Goal: Download file/media

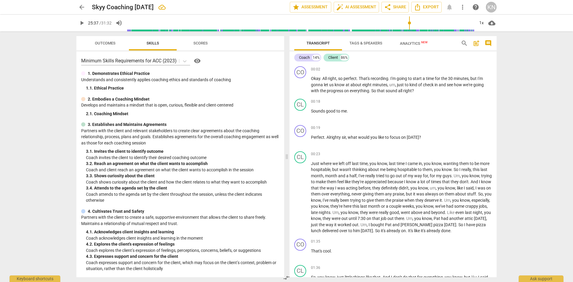
scroll to position [4522, 0]
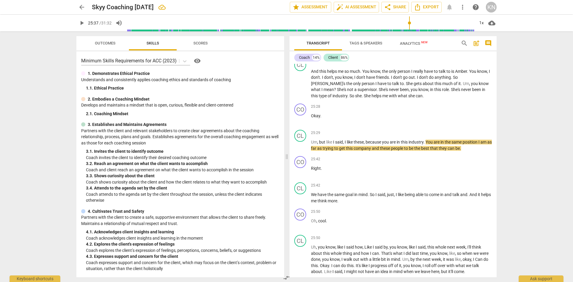
click at [81, 21] on span "play_arrow" at bounding box center [81, 22] width 7 height 7
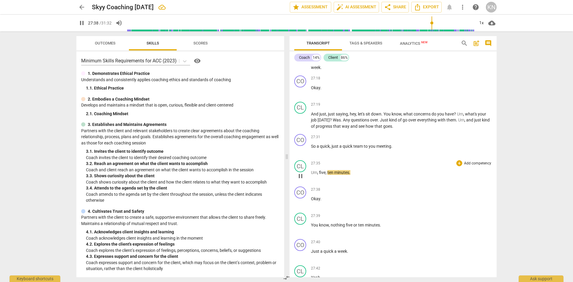
scroll to position [4940, 0]
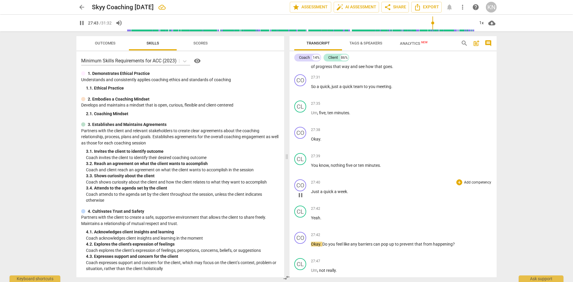
drag, startPoint x: 299, startPoint y: 222, endPoint x: 353, endPoint y: 210, distance: 55.0
click at [299, 199] on span "pause" at bounding box center [300, 194] width 7 height 7
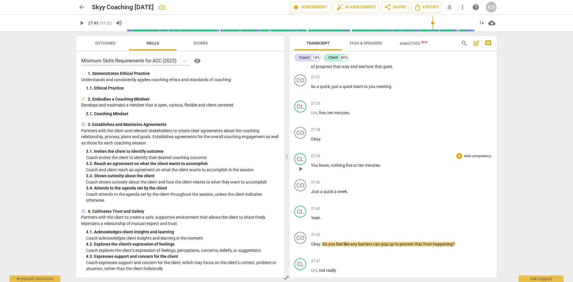
drag, startPoint x: 345, startPoint y: 190, endPoint x: 350, endPoint y: 189, distance: 4.6
click at [345, 169] on p "You know , nothing five or ten minutes ." at bounding box center [401, 165] width 181 height 6
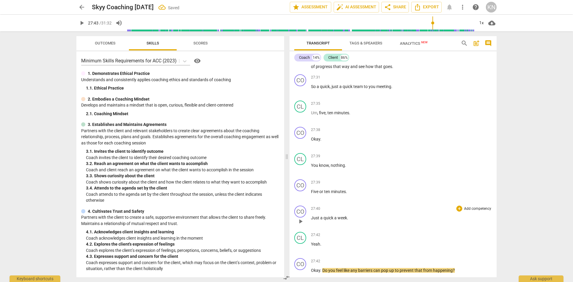
click at [311, 220] on span "Just" at bounding box center [315, 217] width 9 height 5
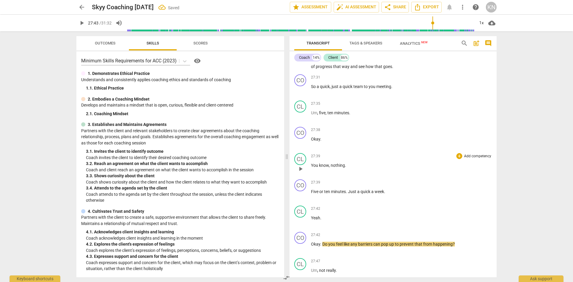
click at [315, 168] on span "You" at bounding box center [315, 165] width 8 height 5
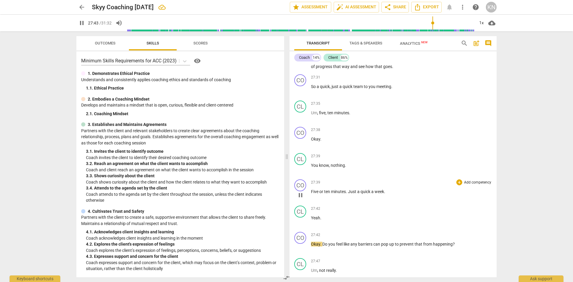
click at [370, 194] on span "quick" at bounding box center [365, 191] width 11 height 5
type input "1663"
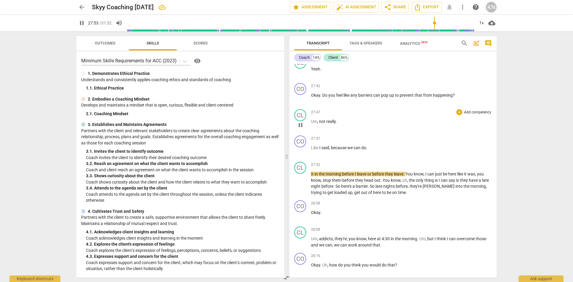
scroll to position [5089, 0]
click at [323, 123] on span "not" at bounding box center [322, 121] width 7 height 5
click at [312, 150] on span "Like" at bounding box center [315, 147] width 8 height 5
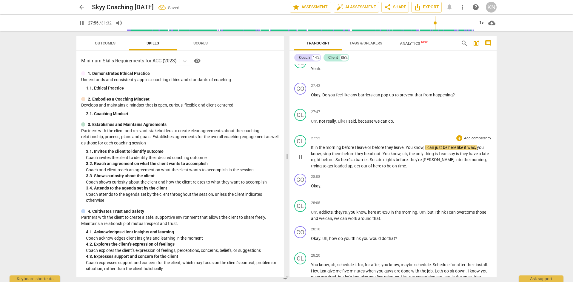
click at [311, 150] on span "It" at bounding box center [313, 147] width 4 height 5
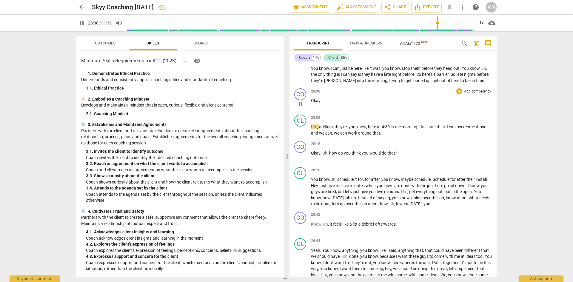
scroll to position [5149, 0]
drag, startPoint x: 331, startPoint y: 157, endPoint x: 342, endPoint y: 157, distance: 11.0
click at [332, 129] on span "addicts" at bounding box center [326, 126] width 14 height 5
type input "1691"
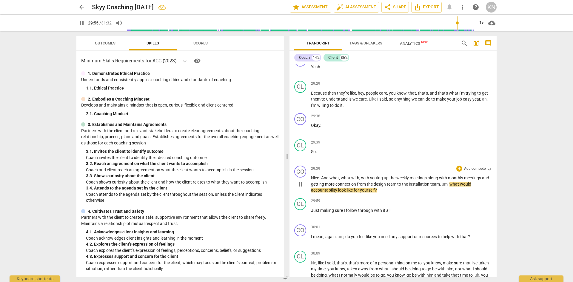
scroll to position [5507, 0]
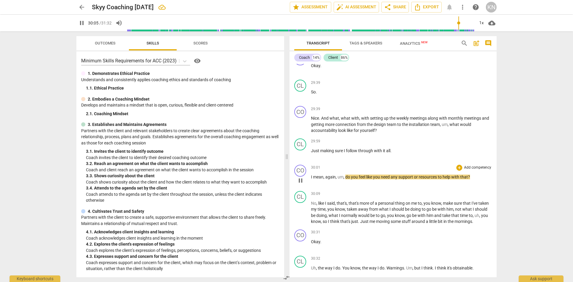
click at [310, 184] on div "play_arrow pause" at bounding box center [303, 181] width 15 height 8
click at [311, 179] on span "I" at bounding box center [312, 176] width 2 height 5
click at [300, 184] on span "pause" at bounding box center [300, 180] width 7 height 7
type input "1807"
click at [310, 184] on div "play_arrow pause" at bounding box center [303, 181] width 15 height 8
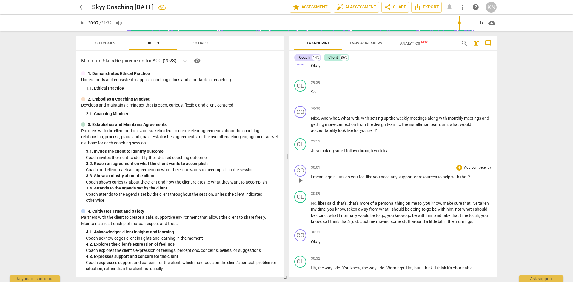
click at [311, 179] on span "I" at bounding box center [312, 176] width 2 height 5
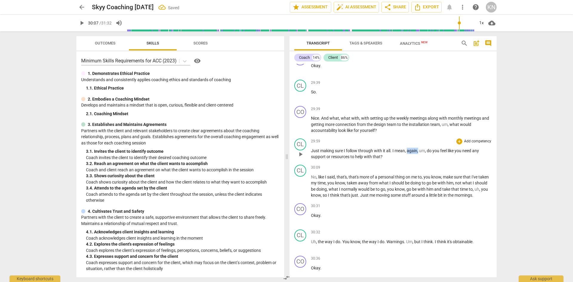
drag, startPoint x: 407, startPoint y: 180, endPoint x: 418, endPoint y: 184, distance: 11.6
click at [418, 160] on p "Just making sure I follow through with it all . I mean , again , um , do you fe…" at bounding box center [401, 154] width 181 height 12
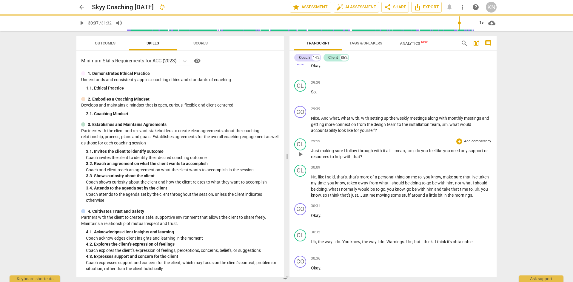
click at [409, 153] on span "um" at bounding box center [410, 150] width 6 height 5
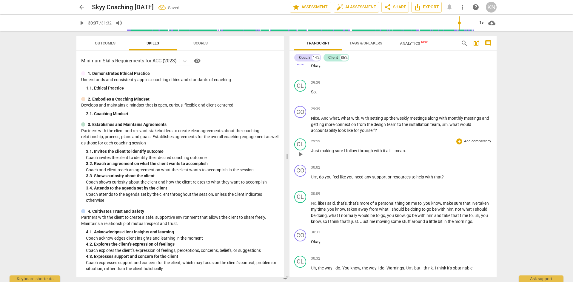
click at [324, 153] on span "making" at bounding box center [327, 150] width 15 height 5
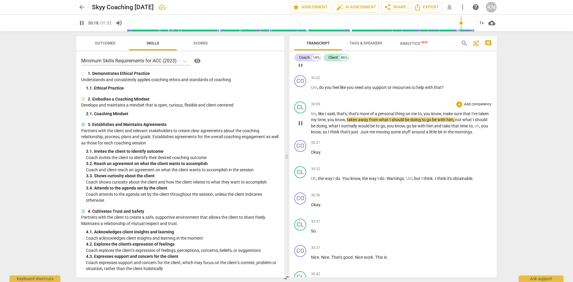
scroll to position [5626, 0]
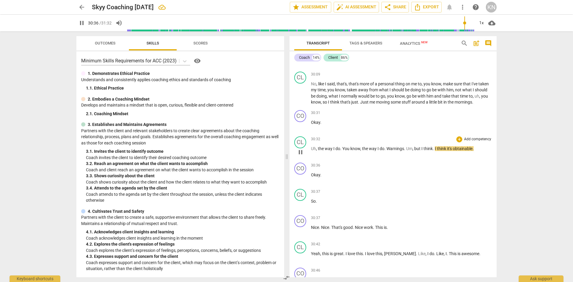
click at [302, 156] on span "pause" at bounding box center [300, 152] width 7 height 7
type input "1837"
drag, startPoint x: 403, startPoint y: 178, endPoint x: 415, endPoint y: 180, distance: 11.8
click at [403, 151] on span "Warnings" at bounding box center [395, 148] width 18 height 5
click at [365, 151] on span "the" at bounding box center [365, 148] width 7 height 5
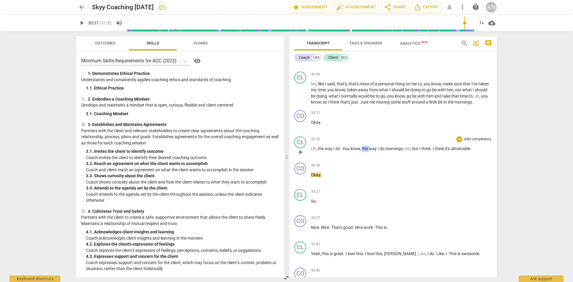
click at [365, 151] on span "the" at bounding box center [365, 148] width 7 height 5
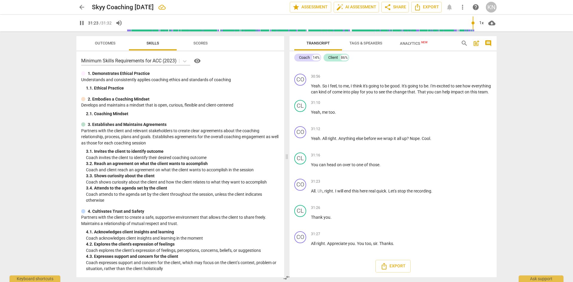
scroll to position [5909, 0]
type input "1892"
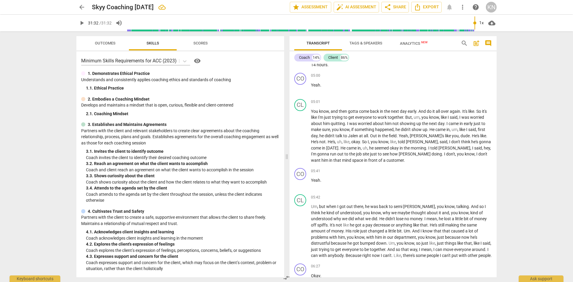
scroll to position [0, 0]
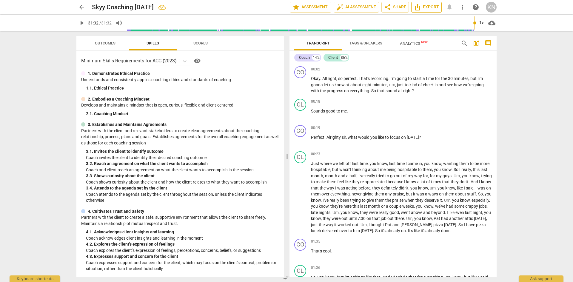
click at [422, 7] on span "Export" at bounding box center [426, 7] width 25 height 7
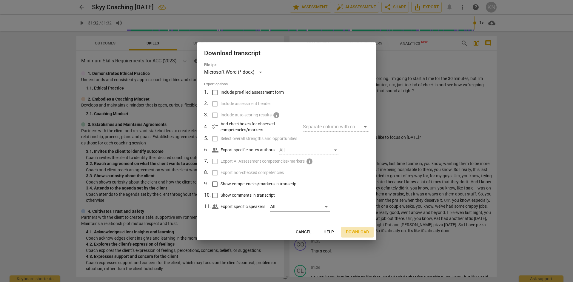
click at [353, 232] on span "Download" at bounding box center [357, 232] width 23 height 6
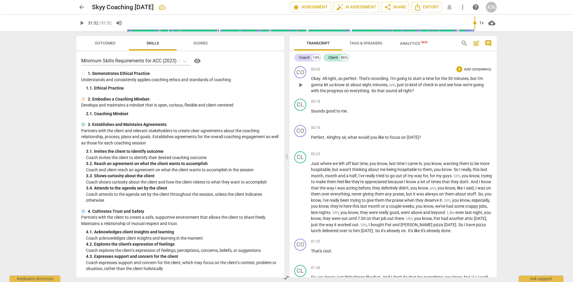
click at [414, 90] on p "Okay . All right , so perfect . That's recording . I'm going to start a time fo…" at bounding box center [401, 84] width 181 height 18
